Goal: Find contact information: Find contact information

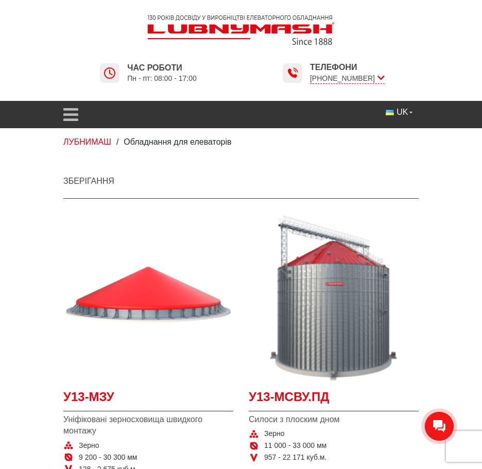
click at [70, 115] on icon "open menu" at bounding box center [70, 114] width 15 height 17
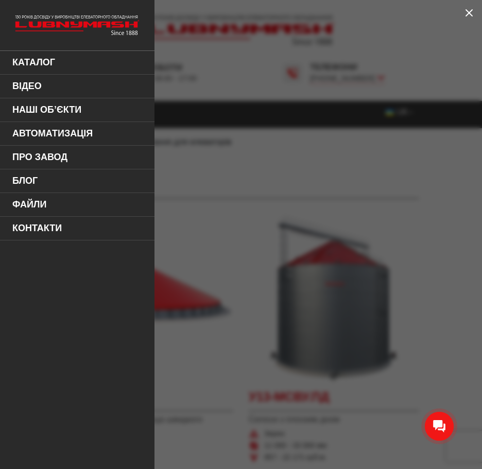
click at [470, 10] on icon at bounding box center [468, 13] width 12 height 12
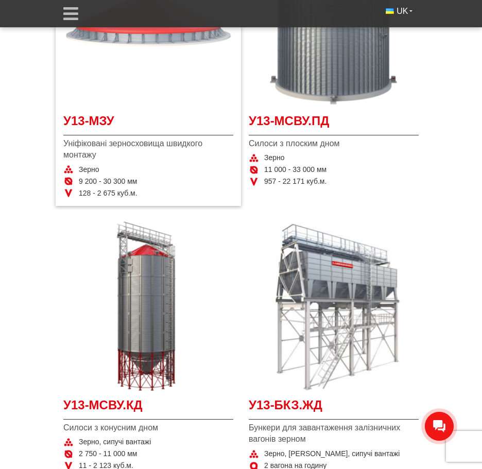
scroll to position [257, 0]
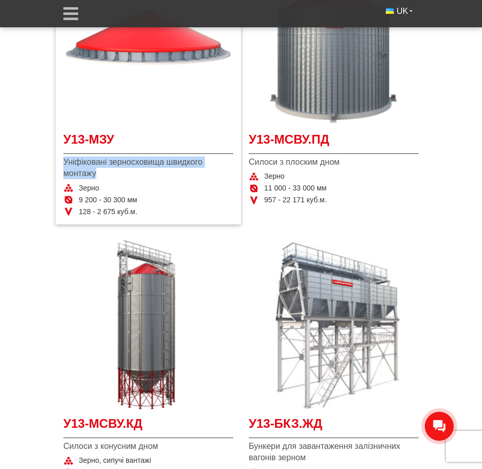
drag, startPoint x: 64, startPoint y: 161, endPoint x: 95, endPoint y: 171, distance: 32.7
click at [95, 171] on span "Уніфіковані зерносховища швидкого монтажу" at bounding box center [148, 167] width 170 height 23
copy span "Уніфіковані зерносховища швидкого монтажу"
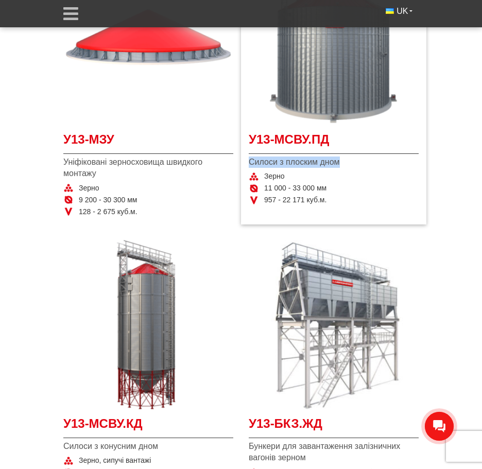
drag, startPoint x: 250, startPoint y: 163, endPoint x: 338, endPoint y: 162, distance: 88.5
click at [338, 162] on span "Силоси з плоским дном" at bounding box center [333, 161] width 170 height 11
copy span "Силоси з плоским дном"
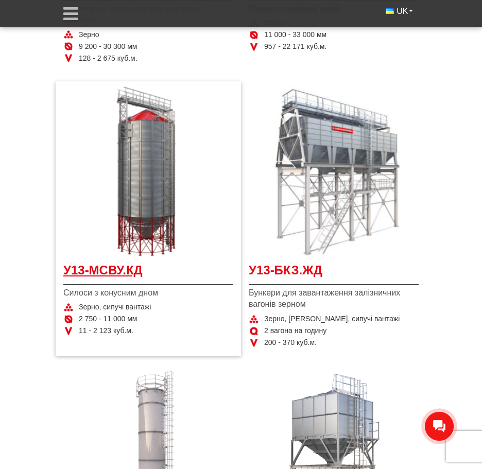
scroll to position [412, 0]
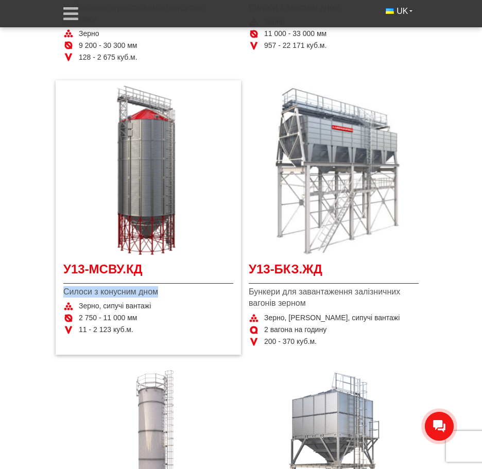
drag, startPoint x: 157, startPoint y: 292, endPoint x: 68, endPoint y: 288, distance: 89.1
click at [64, 290] on span "Силоси з конусним дном" at bounding box center [148, 291] width 170 height 11
copy span "Силоси з конусним дном"
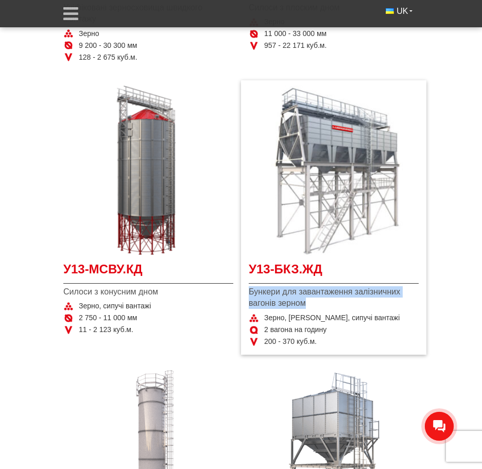
drag, startPoint x: 305, startPoint y: 303, endPoint x: 251, endPoint y: 293, distance: 55.4
click at [251, 293] on span "Бункери для завантаження залізничних вагонів зерном" at bounding box center [333, 297] width 170 height 23
copy span "Бункери для завантаження залізничних вагонів зерном"
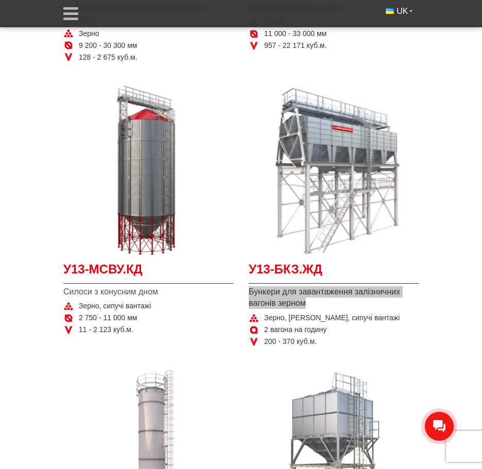
scroll to position [669, 0]
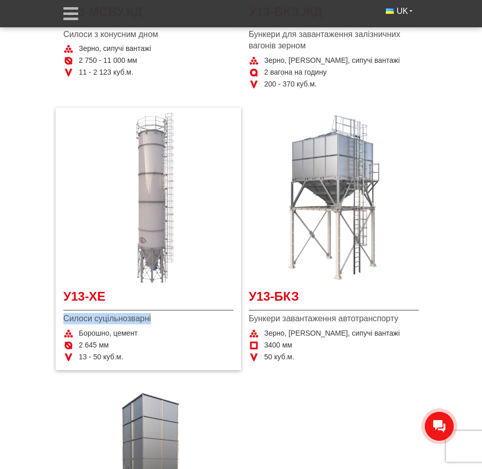
drag, startPoint x: 150, startPoint y: 318, endPoint x: 66, endPoint y: 317, distance: 84.4
click at [66, 317] on span "Силоси суцільнозварні" at bounding box center [148, 318] width 170 height 11
copy span "Силоси суцільнозварні"
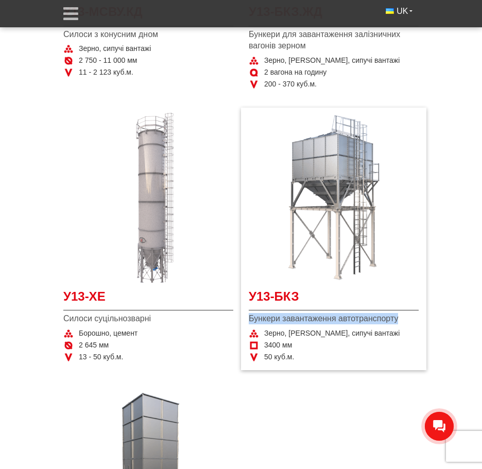
drag, startPoint x: 397, startPoint y: 319, endPoint x: 251, endPoint y: 317, distance: 146.1
click at [251, 317] on span "Бункери завантаження автотранспорту" at bounding box center [333, 318] width 170 height 11
copy span "Бункери завантаження автотранспорту"
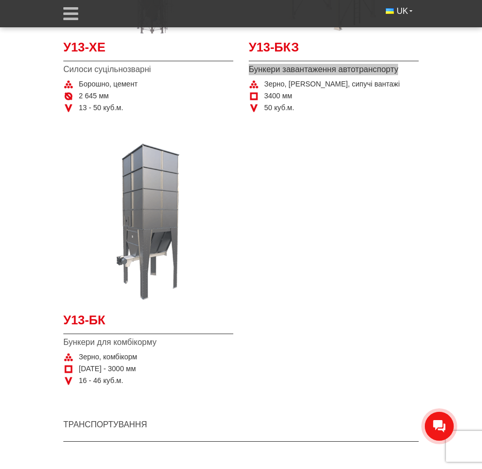
scroll to position [977, 0]
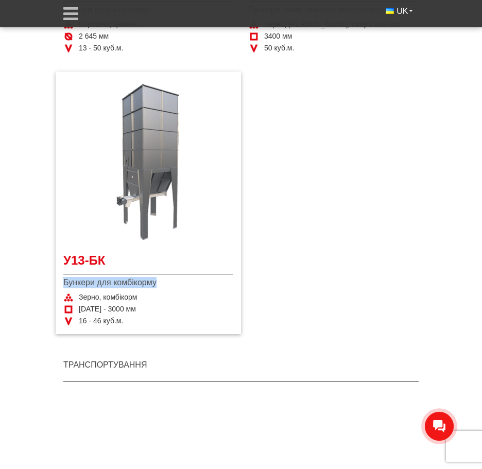
drag, startPoint x: 159, startPoint y: 283, endPoint x: 65, endPoint y: 283, distance: 94.1
click at [65, 283] on span "Бункери для комбікорму" at bounding box center [148, 282] width 170 height 11
copy span "Бункери для комбікорму"
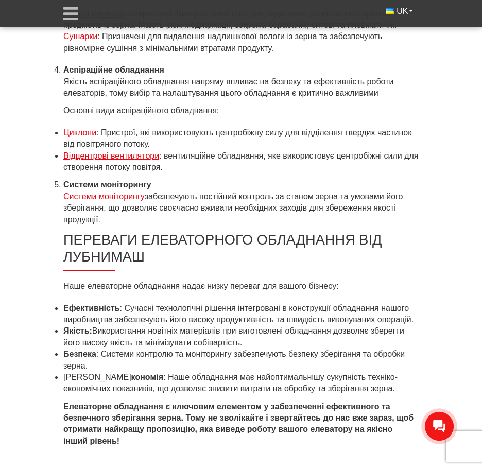
scroll to position [6122, 0]
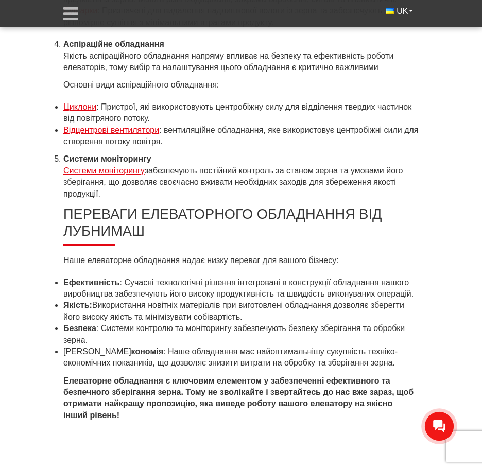
click at [100, 194] on li "Системи моніторингу Системи моніторингу забезпечують постійний контроль за стан…" at bounding box center [240, 176] width 355 height 46
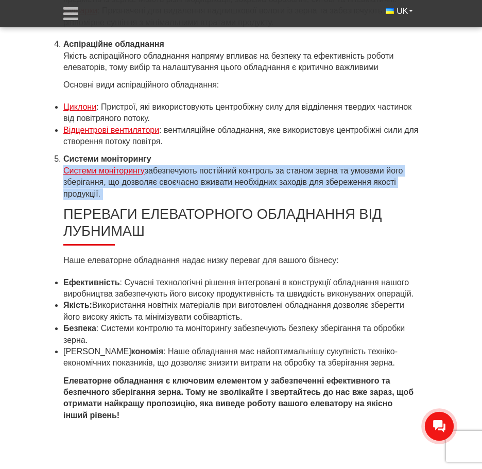
drag, startPoint x: 100, startPoint y: 194, endPoint x: 70, endPoint y: 174, distance: 36.0
click at [70, 174] on li "Системи моніторингу Системи моніторингу забезпечують постійний контроль за стан…" at bounding box center [240, 176] width 355 height 46
copy div "Системи моніторингу забезпечують постійний контроль за станом зерна та умовами …"
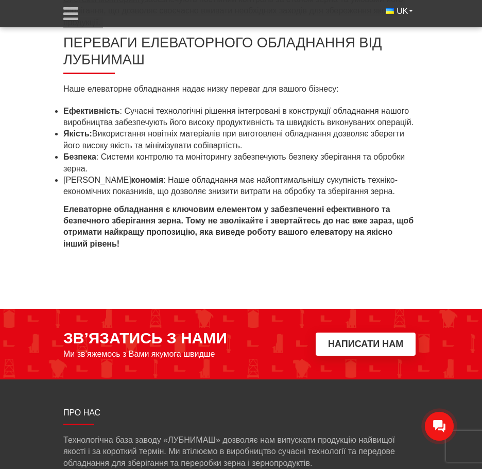
scroll to position [6379, 0]
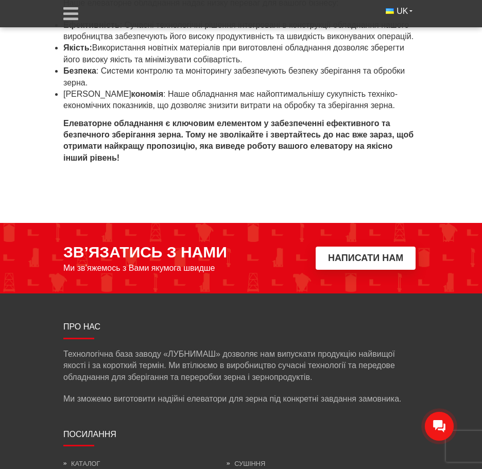
drag, startPoint x: 66, startPoint y: 352, endPoint x: 30, endPoint y: 332, distance: 41.5
click at [67, 352] on p "Технологічна база заводу «ЛУБНИМАШ» дозволяє нам випускати продукцію найвищої я…" at bounding box center [240, 365] width 355 height 34
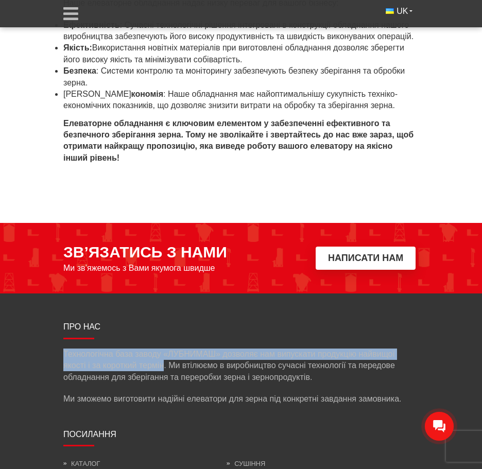
drag, startPoint x: 65, startPoint y: 351, endPoint x: 164, endPoint y: 365, distance: 99.2
click at [164, 365] on p "Технологічна база заводу «ЛУБНИМАШ» дозволяє нам випускати продукцію найвищої я…" at bounding box center [240, 365] width 355 height 34
copy p "Технологічна база заводу «ЛУБНИМАШ» дозволяє нам випускати продукцію найвищої я…"
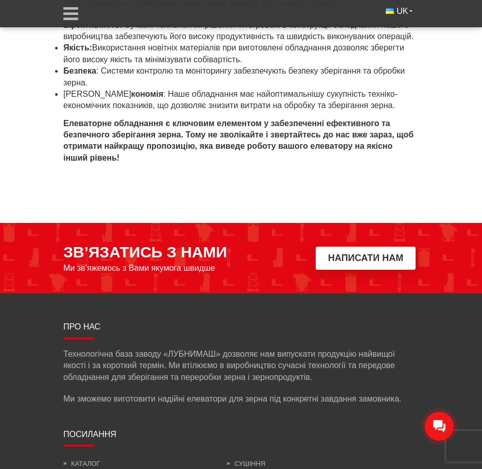
click at [279, 419] on div "Про нас Технологічна база заводу «ЛУБНИМАШ» дозволяє нам випускати продукцію на…" at bounding box center [241, 371] width 370 height 107
drag, startPoint x: 399, startPoint y: 400, endPoint x: 269, endPoint y: 401, distance: 129.6
click at [269, 401] on p "Ми зможемо виготовити надійні елеватори для зерна під конкретні завдання замовн…" at bounding box center [240, 398] width 355 height 11
copy p "під конкретні завдання замовника"
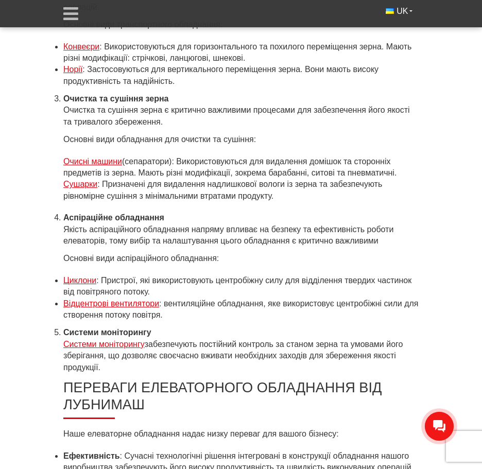
scroll to position [5813, 0]
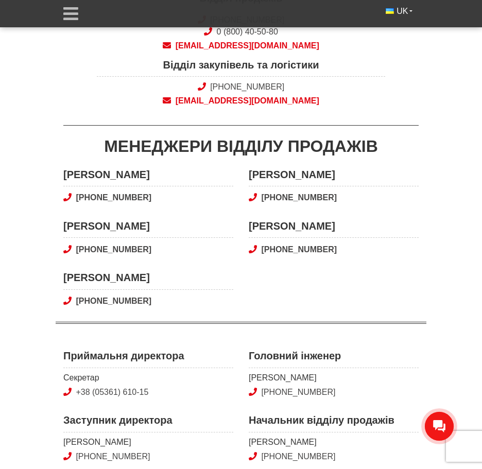
scroll to position [231, 0]
